Goal: Task Accomplishment & Management: Use online tool/utility

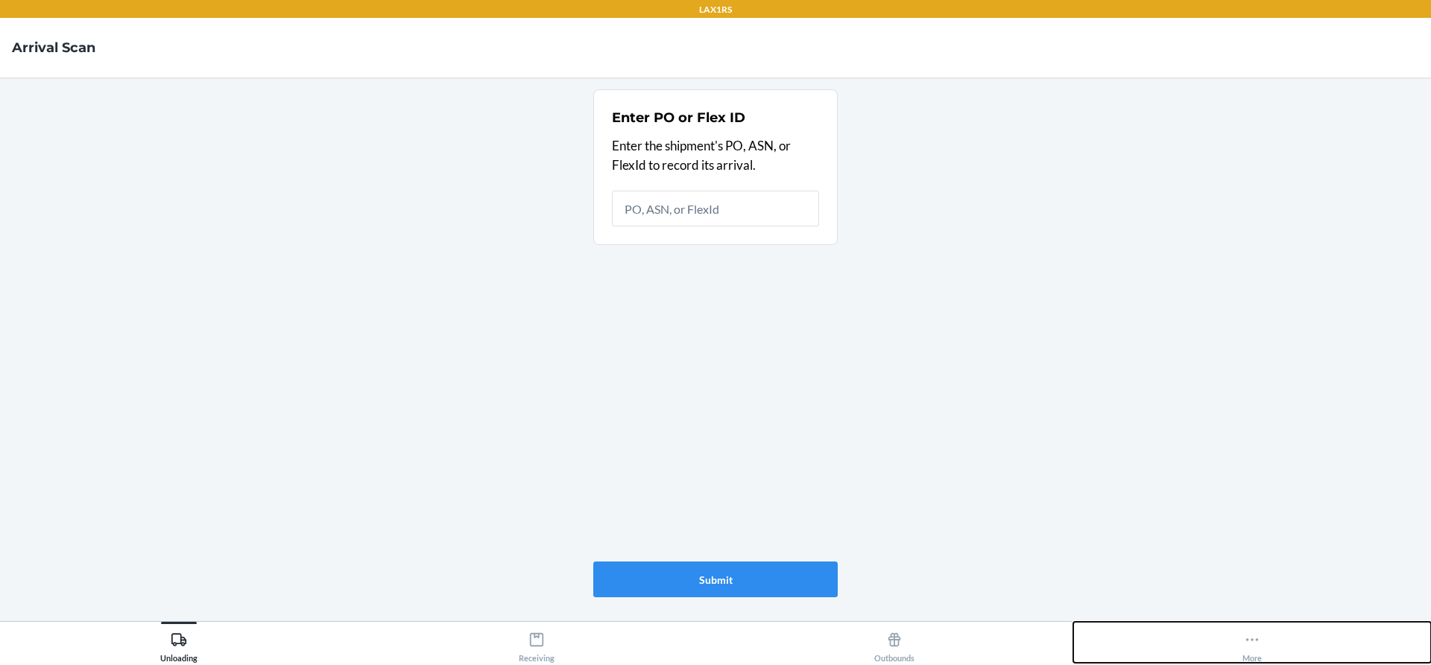
click at [1251, 636] on icon at bounding box center [1252, 640] width 16 height 16
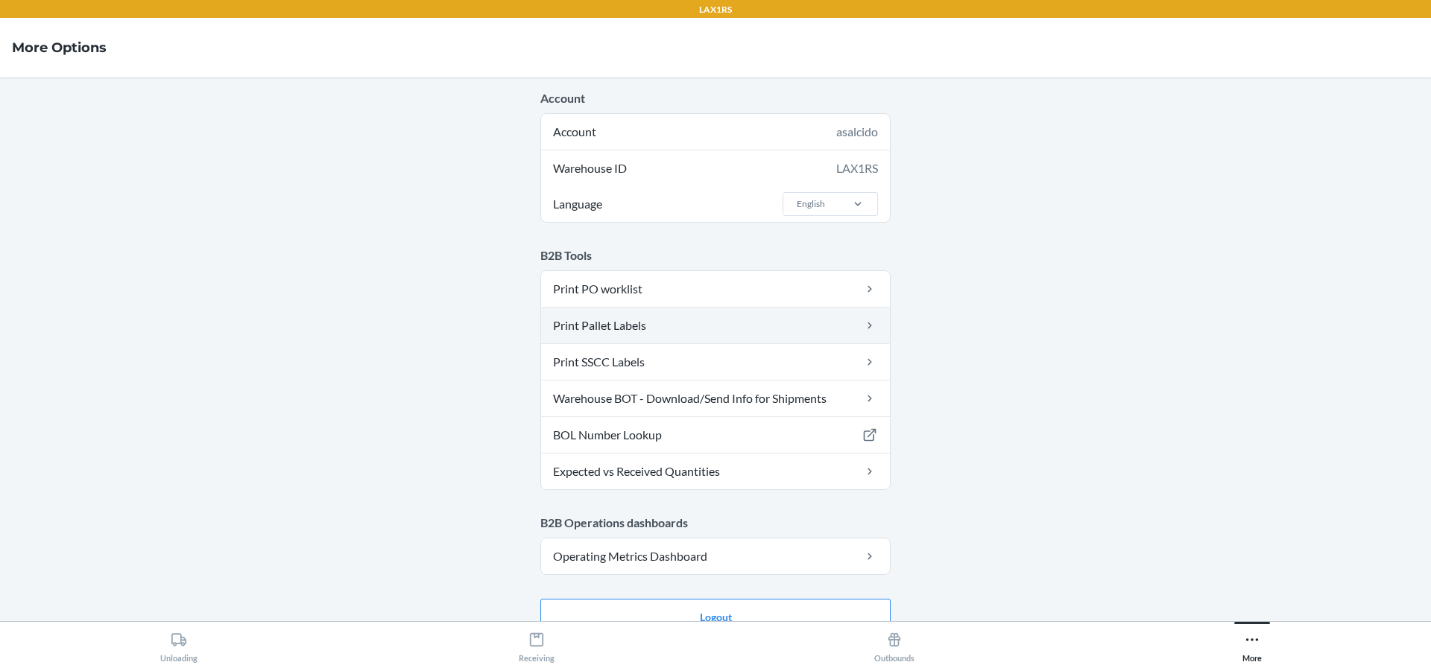
click at [698, 317] on link "Print Pallet Labels" at bounding box center [715, 326] width 349 height 36
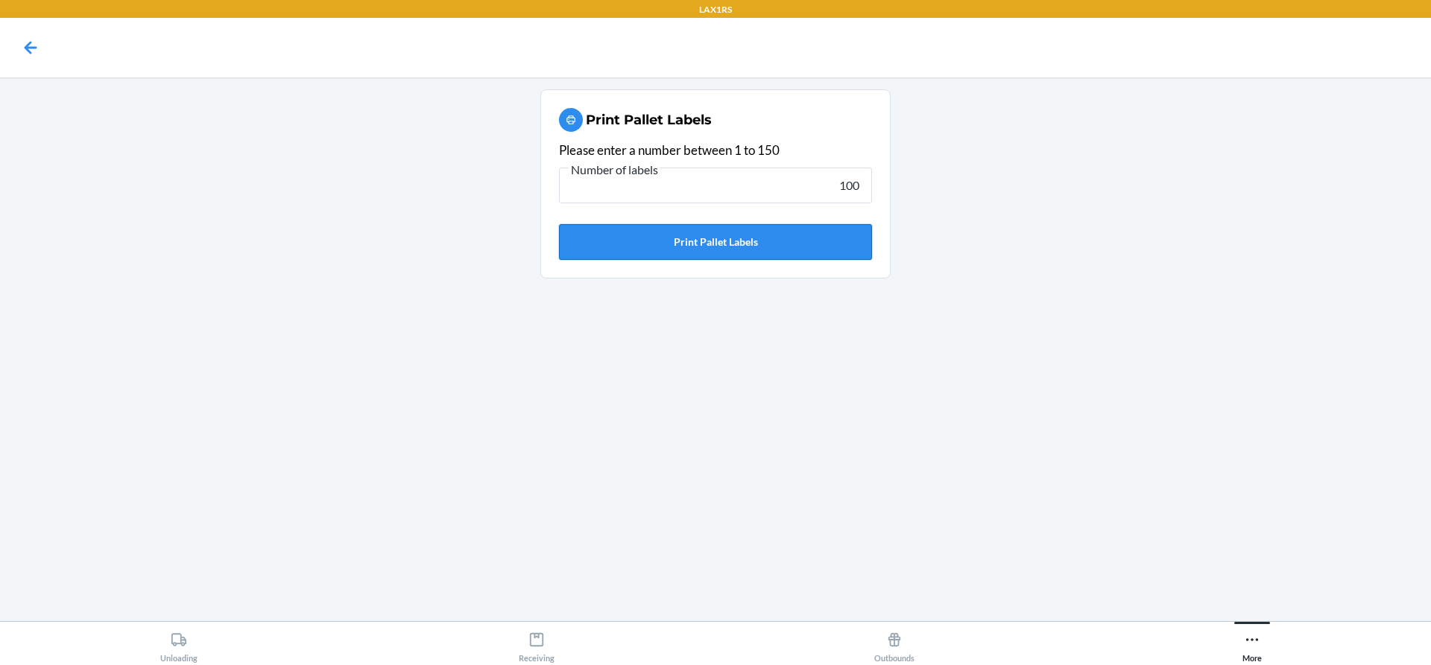
type input "100"
click at [776, 247] on button "Print Pallet Labels" at bounding box center [715, 242] width 313 height 36
